Goal: Information Seeking & Learning: Learn about a topic

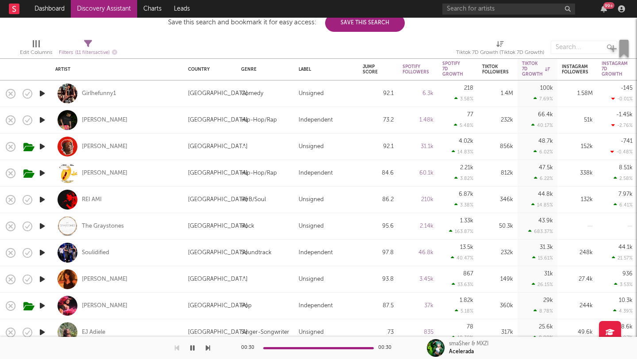
click at [92, 113] on div "[PERSON_NAME]" at bounding box center [117, 120] width 124 height 26
select select "1w"
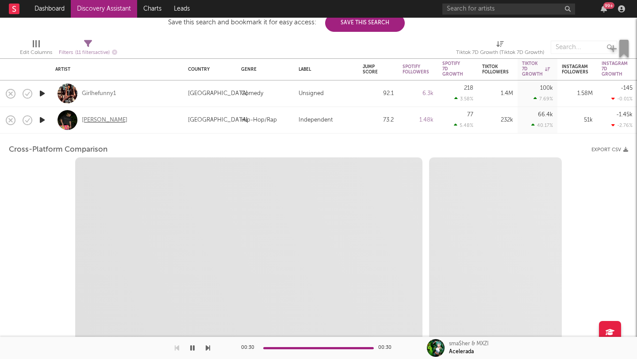
click at [96, 120] on div "[PERSON_NAME]" at bounding box center [105, 120] width 46 height 8
select select "6m"
select select "1m"
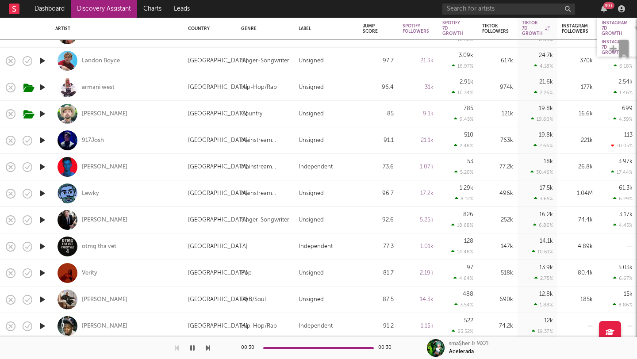
click at [612, 27] on div "Instagram 7D Growth" at bounding box center [615, 28] width 26 height 16
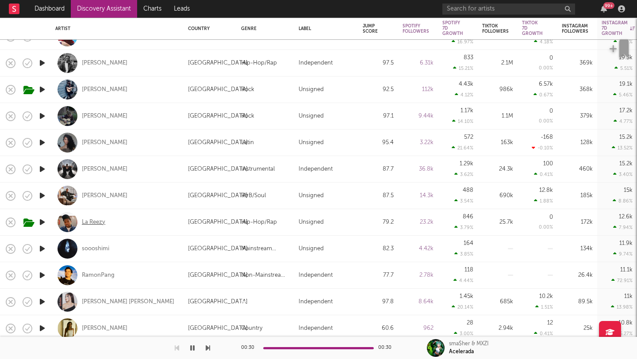
click at [103, 220] on div "La Reezy" at bounding box center [93, 223] width 23 height 8
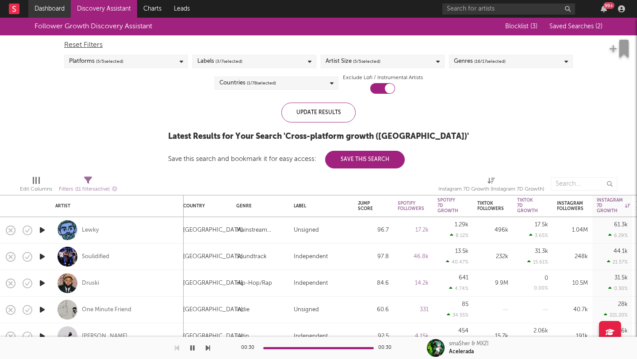
click at [47, 6] on link "Dashboard" at bounding box center [49, 9] width 42 height 18
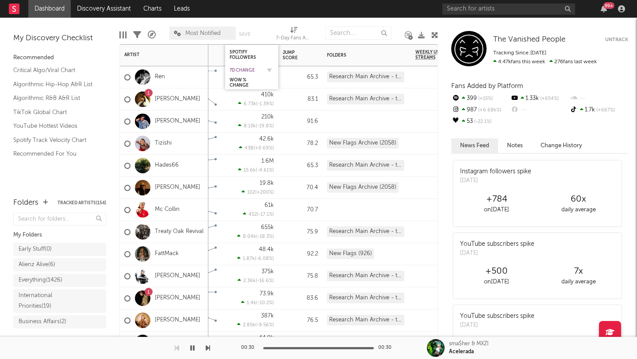
click at [246, 71] on div "7d Change" at bounding box center [245, 70] width 31 height 5
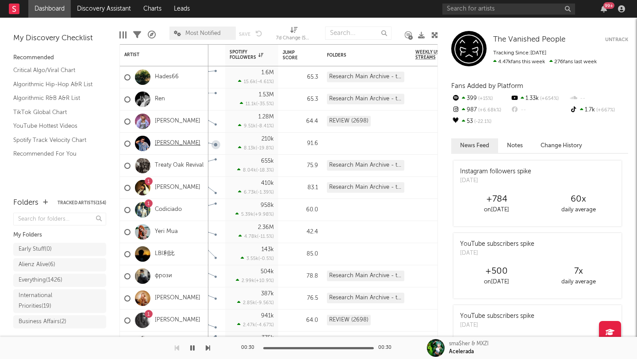
click at [171, 145] on link "[PERSON_NAME]" at bounding box center [178, 144] width 46 height 8
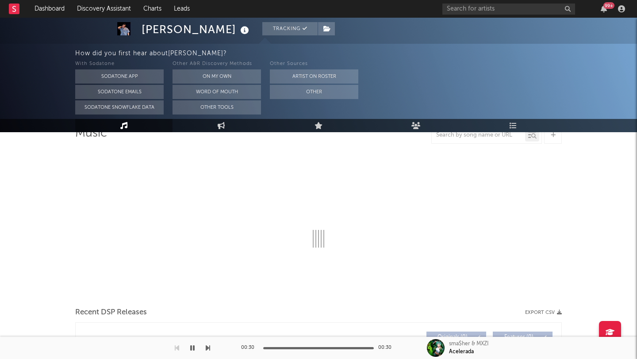
scroll to position [74, 0]
select select "6m"
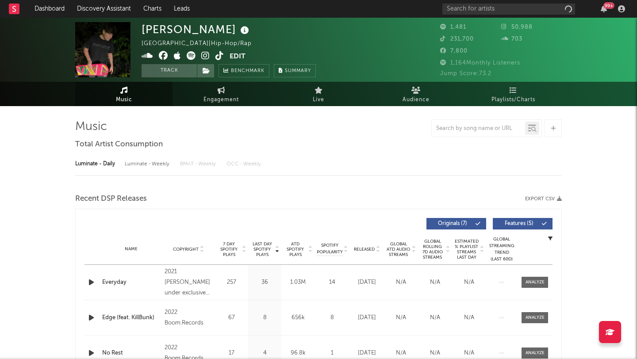
select select "6m"
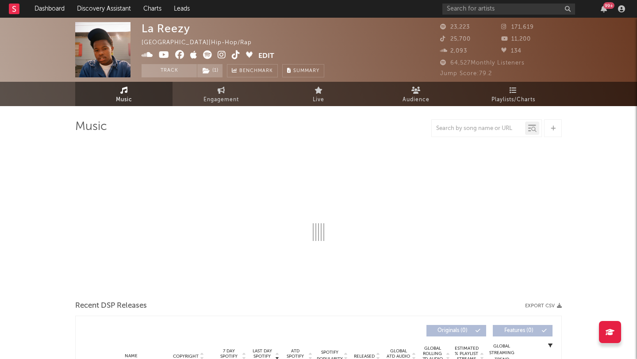
select select "6m"
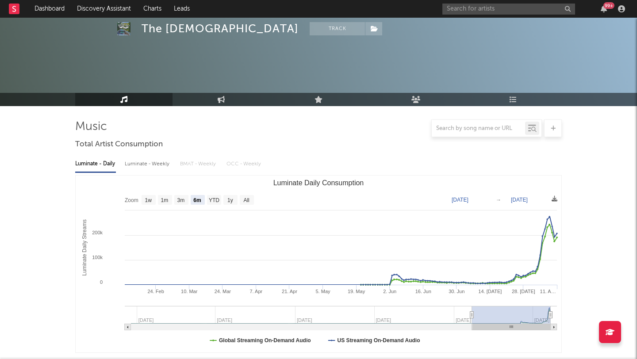
select select "6m"
select select "1w"
click at [489, 17] on div "99 +" at bounding box center [536, 9] width 186 height 18
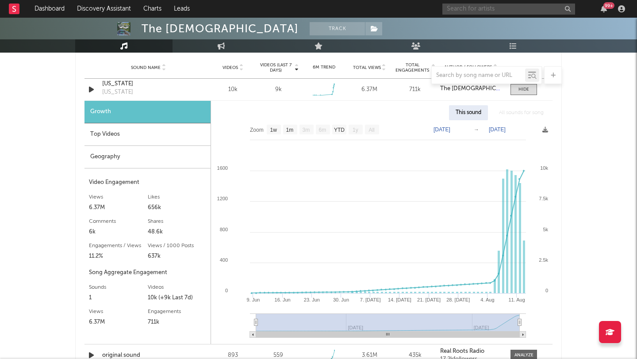
click at [488, 13] on input "text" at bounding box center [509, 9] width 133 height 11
